Goal: Information Seeking & Learning: Learn about a topic

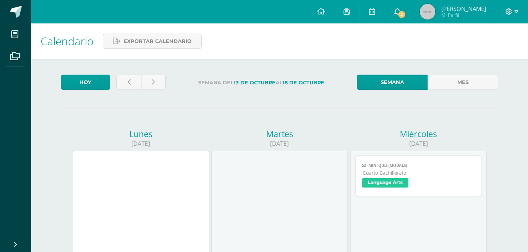
drag, startPoint x: 384, startPoint y: 23, endPoint x: 392, endPoint y: 19, distance: 8.4
click at [385, 23] on link "2" at bounding box center [397, 11] width 25 height 23
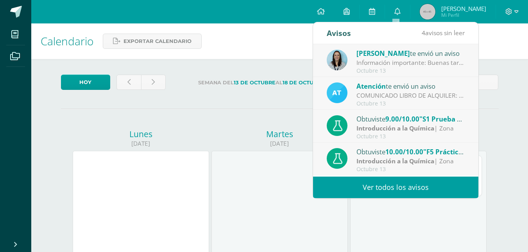
click at [401, 190] on link "Ver todos los avisos" at bounding box center [395, 188] width 165 height 22
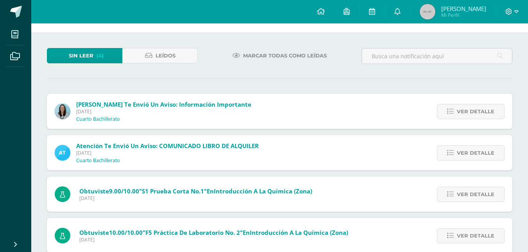
scroll to position [43, 0]
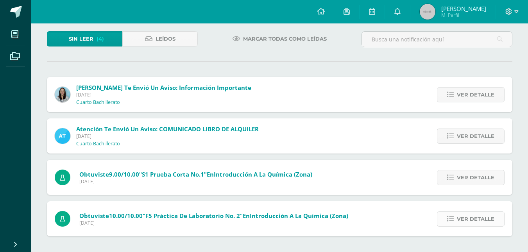
click at [477, 219] on span "Ver detalle" at bounding box center [476, 219] width 38 height 14
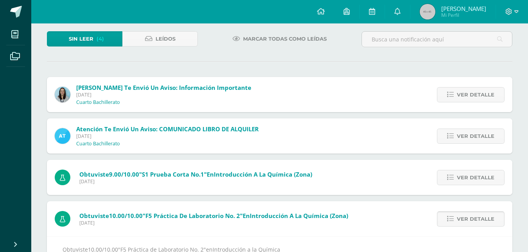
click at [473, 212] on span "Ver detalle" at bounding box center [476, 219] width 38 height 14
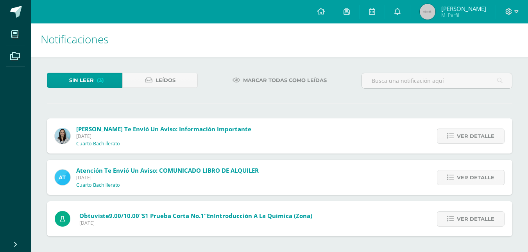
click at [473, 212] on span "Ver detalle" at bounding box center [476, 219] width 38 height 14
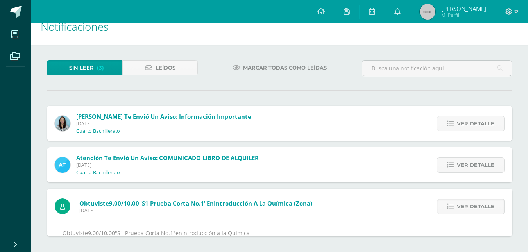
click at [473, 224] on div "Obtuviste 9.00/10.00 "S1 Prueba Corta No.1" en Introducción a la Química" at bounding box center [280, 230] width 466 height 13
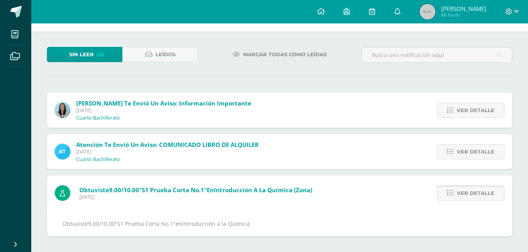
click at [470, 193] on span "Ver detalle" at bounding box center [476, 193] width 38 height 14
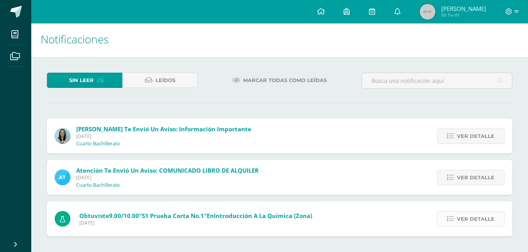
scroll to position [0, 0]
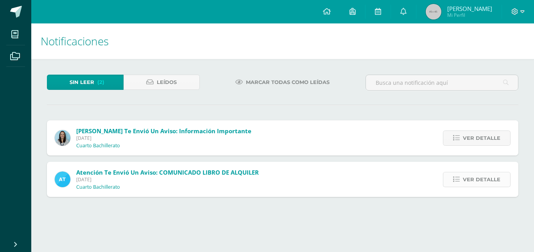
click at [469, 177] on span "Ver detalle" at bounding box center [482, 179] width 38 height 14
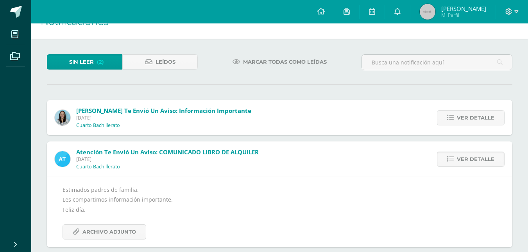
scroll to position [31, 0]
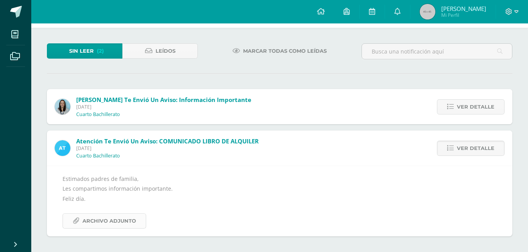
click at [100, 226] on span "Archivo Adjunto" at bounding box center [110, 221] width 54 height 14
click at [474, 143] on span "Ver detalle" at bounding box center [476, 148] width 38 height 14
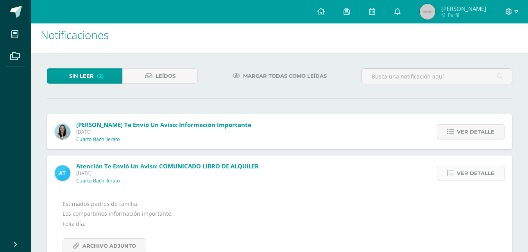
scroll to position [0, 0]
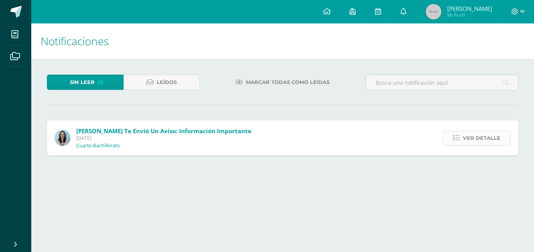
click at [463, 136] on link "Ver detalle" at bounding box center [477, 138] width 68 height 15
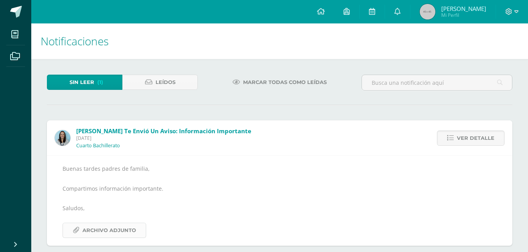
click at [113, 231] on span "Archivo Adjunto" at bounding box center [110, 230] width 54 height 14
click at [483, 131] on span "Ver detalle" at bounding box center [476, 138] width 38 height 14
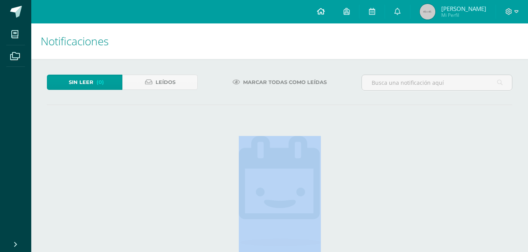
click at [323, 9] on icon at bounding box center [321, 11] width 8 height 7
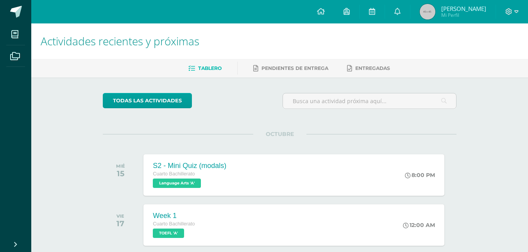
click at [438, 11] on span "[PERSON_NAME] Mi Perfil" at bounding box center [453, 12] width 70 height 16
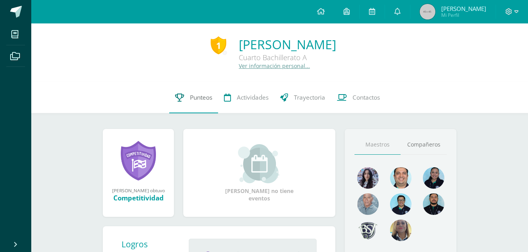
click at [194, 92] on link "Punteos" at bounding box center [193, 97] width 49 height 31
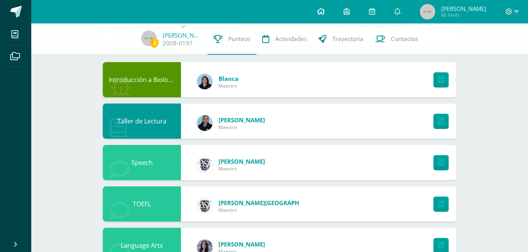
scroll to position [39, 0]
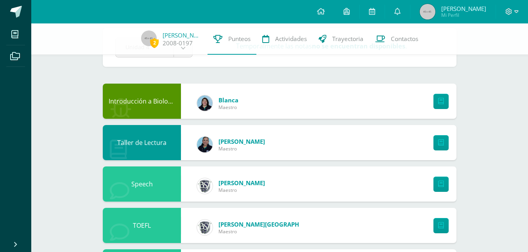
click at [452, 7] on span "[PERSON_NAME]" at bounding box center [463, 9] width 45 height 8
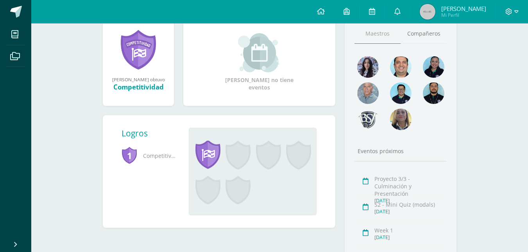
scroll to position [51, 0]
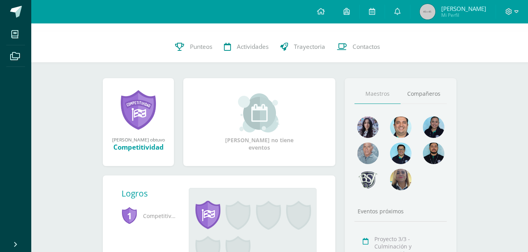
click at [149, 148] on div "Competitividad" at bounding box center [139, 147] width 56 height 9
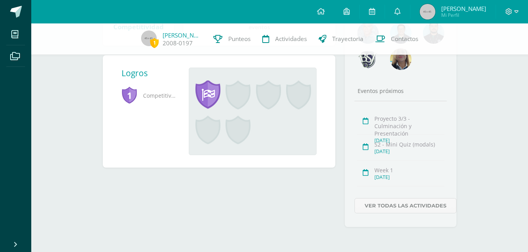
scroll to position [0, 0]
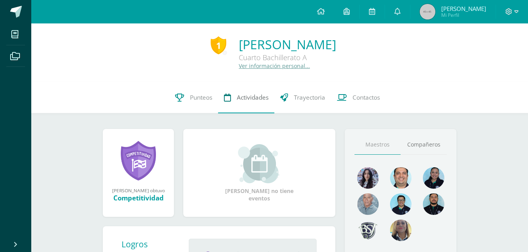
click at [236, 95] on link "Actividades" at bounding box center [246, 97] width 56 height 31
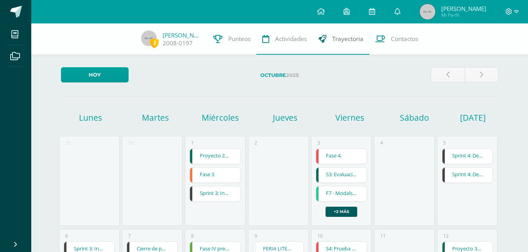
click at [334, 41] on span "Trayectoria" at bounding box center [347, 39] width 31 height 8
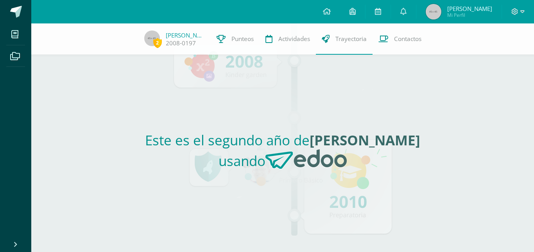
click at [301, 145] on h2 "Este es el segundo año de [PERSON_NAME] usando" at bounding box center [283, 153] width 354 height 45
drag, startPoint x: 162, startPoint y: 135, endPoint x: 411, endPoint y: 149, distance: 249.5
click at [411, 149] on h2 "Este es el segundo año de [PERSON_NAME] usando" at bounding box center [283, 153] width 354 height 45
click at [391, 169] on h2 "Este es el segundo año de [PERSON_NAME] usando" at bounding box center [283, 153] width 354 height 45
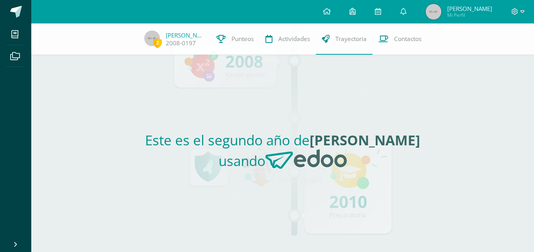
click at [375, 159] on h2 "Este es el segundo año de [PERSON_NAME] usando" at bounding box center [283, 153] width 354 height 45
click at [398, 36] on span "Contactos" at bounding box center [407, 39] width 27 height 8
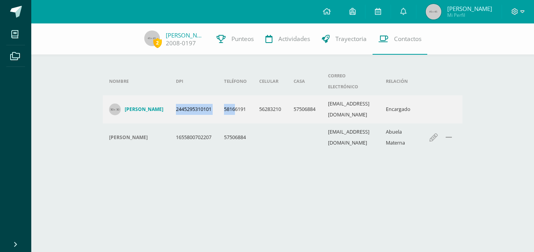
drag, startPoint x: 178, startPoint y: 98, endPoint x: 242, endPoint y: 97, distance: 63.8
click at [242, 97] on tr "[PERSON_NAME] 2445295310101 58166191 56283210 57506884 [EMAIL_ADDRESS][DOMAIN_N…" at bounding box center [283, 109] width 360 height 28
click at [192, 124] on td "1655800702207" at bounding box center [194, 138] width 48 height 28
click at [332, 13] on link at bounding box center [327, 11] width 27 height 23
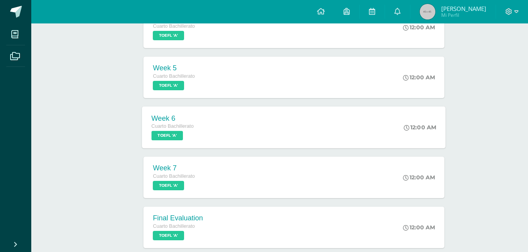
scroll to position [339, 0]
